Goal: Information Seeking & Learning: Learn about a topic

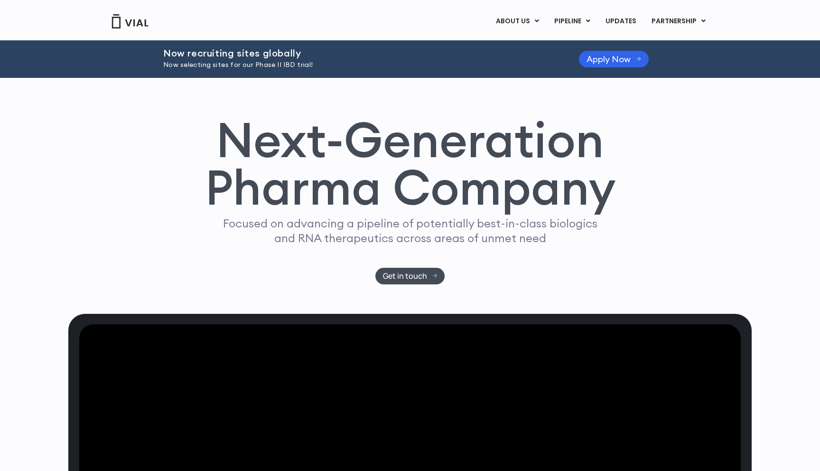
click at [270, 164] on h1 "Next-Generation Pharma Company" at bounding box center [410, 164] width 411 height 96
click at [271, 160] on h1 "Next-Generation Pharma Company" at bounding box center [410, 164] width 411 height 96
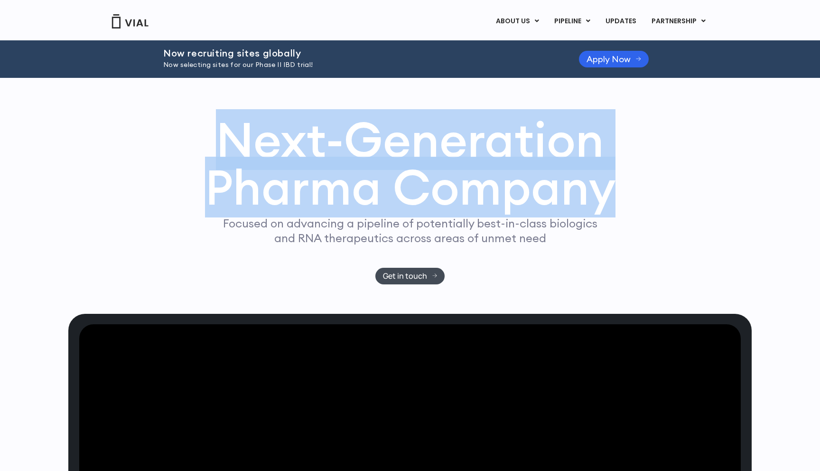
drag, startPoint x: 271, startPoint y: 160, endPoint x: 460, endPoint y: 188, distance: 191.4
click at [456, 188] on h1 "Next-Generation Pharma Company" at bounding box center [410, 164] width 411 height 96
click at [460, 188] on h1 "Next-Generation Pharma Company" at bounding box center [410, 164] width 411 height 96
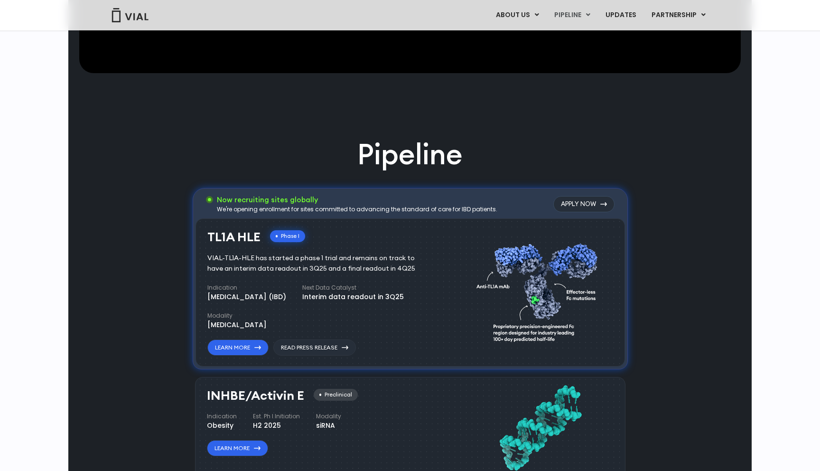
scroll to position [506, 0]
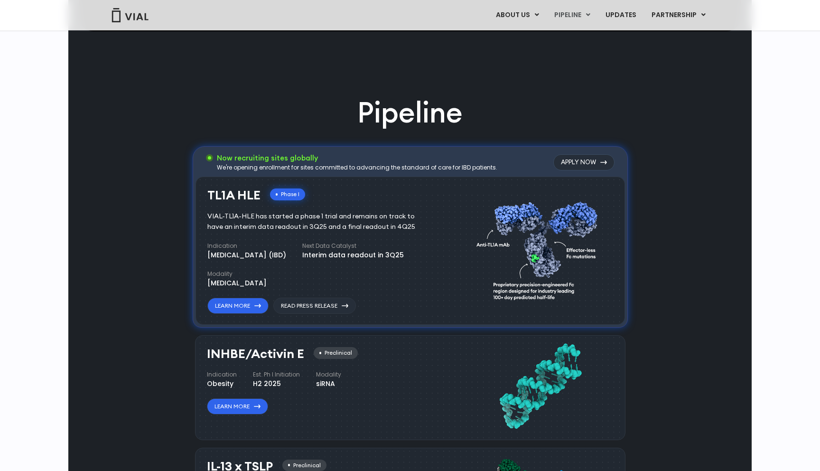
click at [393, 101] on h2 "Pipeline" at bounding box center [409, 112] width 105 height 39
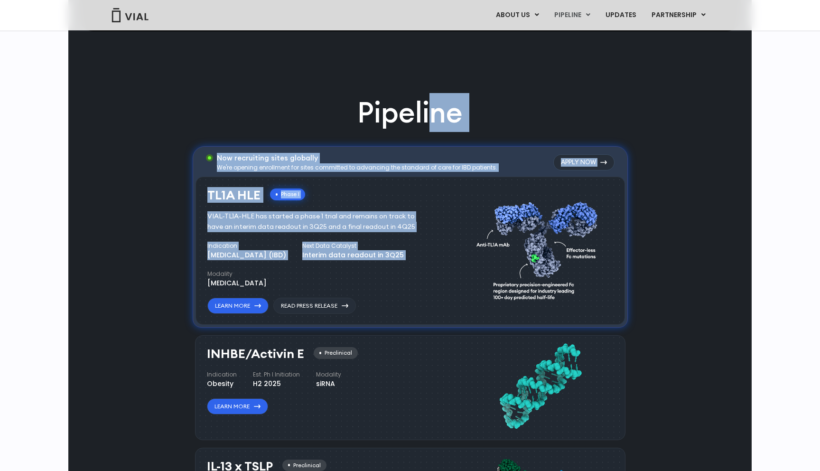
drag, startPoint x: 393, startPoint y: 101, endPoint x: 396, endPoint y: 286, distance: 185.1
click at [395, 282] on div "Pipeline Now recruiting sites globally We're opening enrollment for sites commi…" at bounding box center [410, 444] width 430 height 702
click at [396, 285] on div "Indication [MEDICAL_DATA] (IBD) Next Data Catalyst Interim data readout in 3Q25…" at bounding box center [322, 265] width 230 height 47
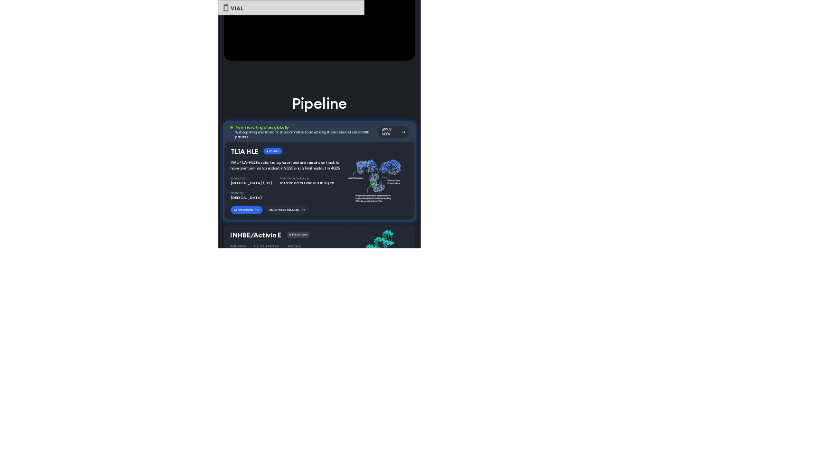
scroll to position [362, 0]
